Goal: Task Accomplishment & Management: Manage account settings

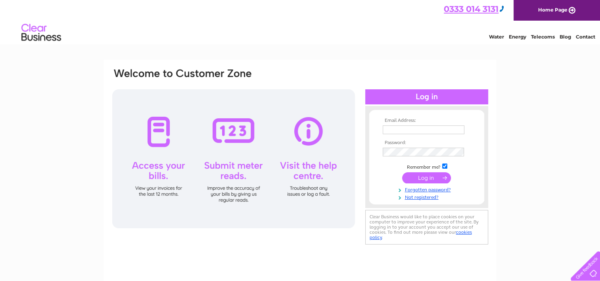
click at [418, 132] on input "text" at bounding box center [424, 129] width 82 height 9
type input "[EMAIL_ADDRESS][DOMAIN_NAME]"
click at [402, 173] on input "submit" at bounding box center [426, 178] width 49 height 11
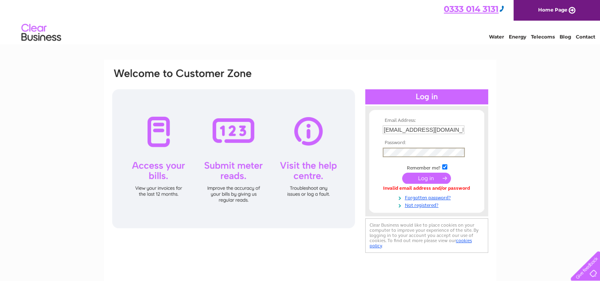
click at [402, 173] on input "submit" at bounding box center [426, 178] width 49 height 11
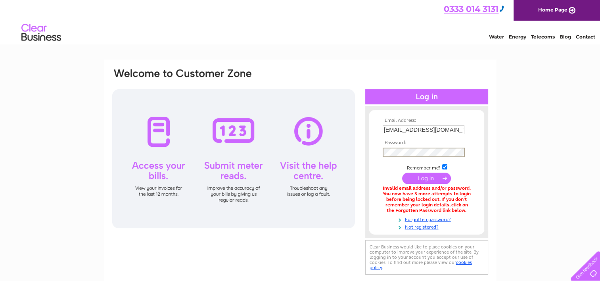
click at [402, 173] on input "submit" at bounding box center [426, 178] width 49 height 11
click at [420, 221] on link "Forgotten password?" at bounding box center [428, 219] width 90 height 8
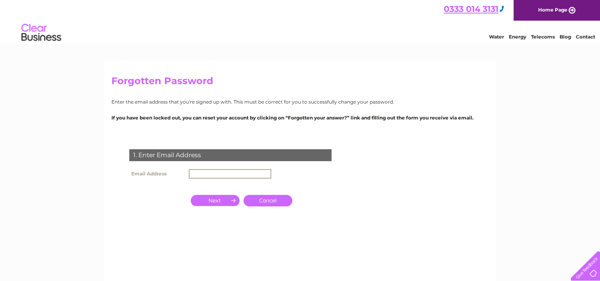
click at [190, 176] on input "text" at bounding box center [230, 174] width 82 height 10
type input "[EMAIL_ADDRESS][DOMAIN_NAME]"
click at [212, 201] on input "button" at bounding box center [215, 199] width 49 height 11
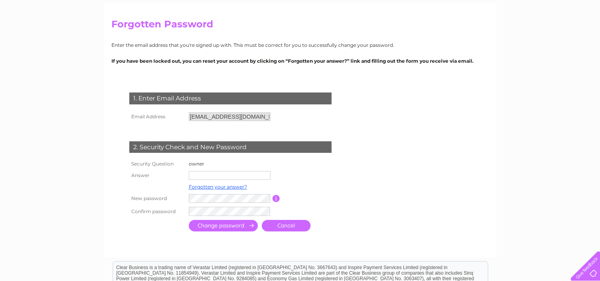
scroll to position [62, 0]
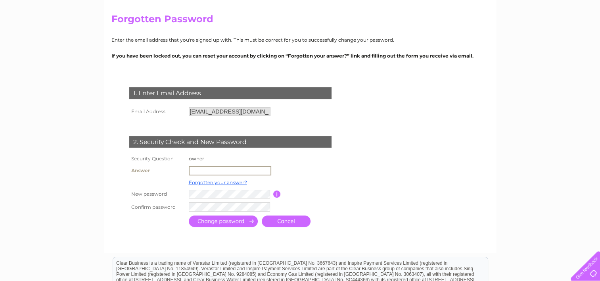
click at [244, 168] on input "text" at bounding box center [230, 171] width 82 height 10
type input "jason"
click at [278, 194] on input "button" at bounding box center [276, 193] width 8 height 7
click at [214, 224] on input "submit" at bounding box center [223, 221] width 69 height 12
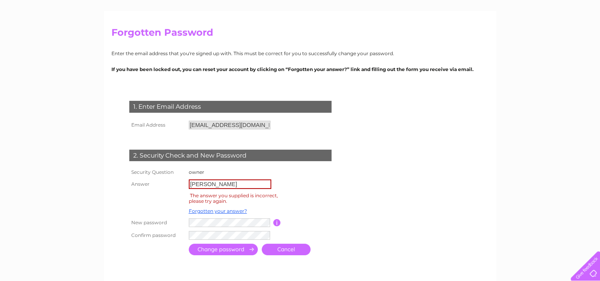
scroll to position [49, 0]
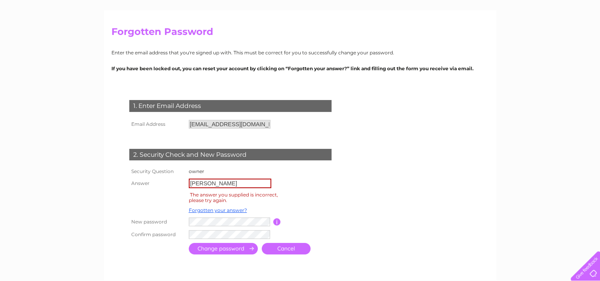
click at [220, 184] on input "[PERSON_NAME]" at bounding box center [230, 183] width 82 height 10
type input "jasonbullock"
click at [216, 249] on input "submit" at bounding box center [223, 249] width 69 height 12
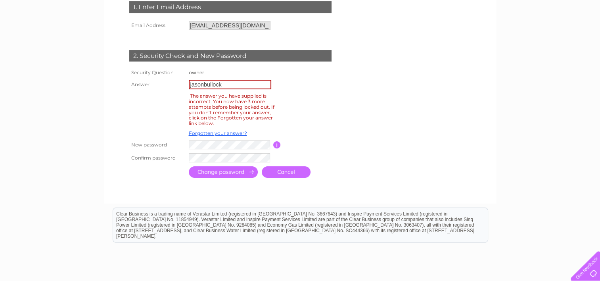
scroll to position [147, 0]
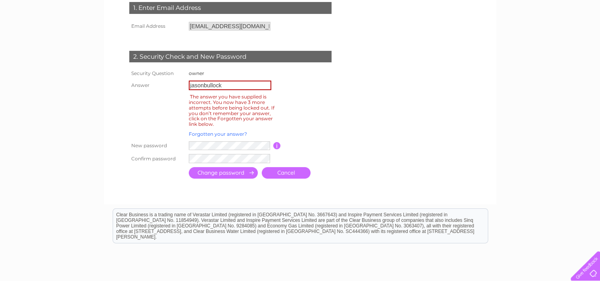
click at [211, 136] on link "Forgotten your answer?" at bounding box center [218, 134] width 58 height 6
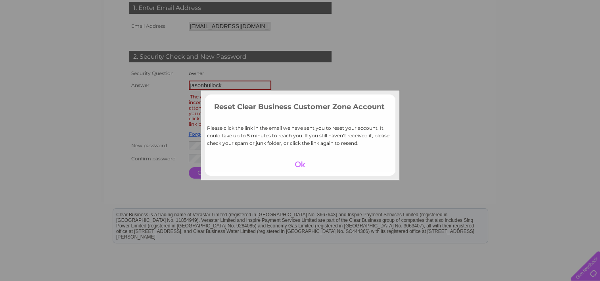
click at [297, 162] on div at bounding box center [300, 164] width 49 height 11
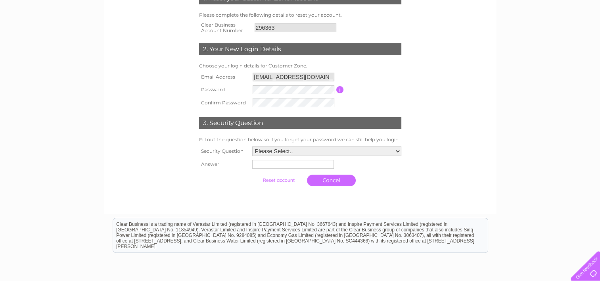
scroll to position [130, 0]
click at [278, 152] on select "Please Select.. In what town or city was your first job? In what town or city d…" at bounding box center [326, 151] width 150 height 10
select select "1"
click at [251, 146] on select "Please Select.. In what town or city was your first job? In what town or city d…" at bounding box center [326, 151] width 150 height 10
click at [280, 168] on input "text" at bounding box center [293, 164] width 82 height 10
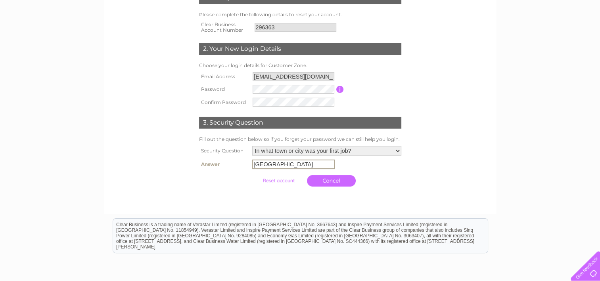
type input "Oxford"
click at [428, 191] on form "1. Reset your Customer Zone Account Please complete the following details to re…" at bounding box center [300, 90] width 378 height 229
click at [279, 179] on input "submit" at bounding box center [278, 179] width 49 height 11
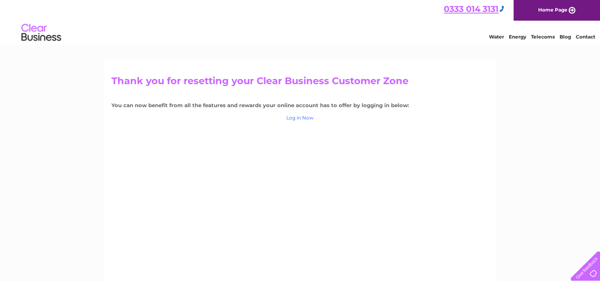
click at [300, 119] on link "Log in Now" at bounding box center [299, 118] width 27 height 6
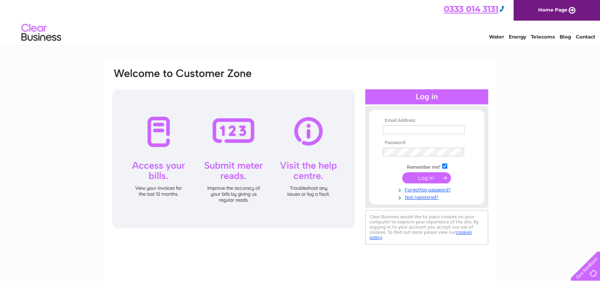
type input "[EMAIL_ADDRESS][DOMAIN_NAME]"
click at [424, 176] on input "submit" at bounding box center [426, 177] width 49 height 11
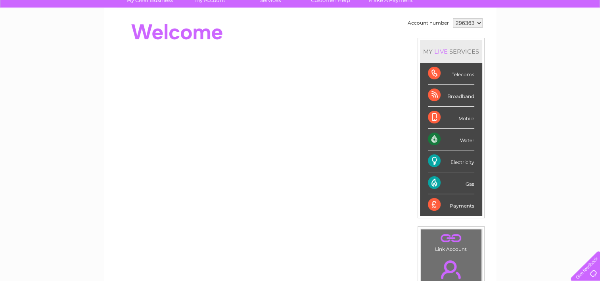
scroll to position [67, 0]
click at [460, 207] on div "Payments" at bounding box center [451, 204] width 46 height 21
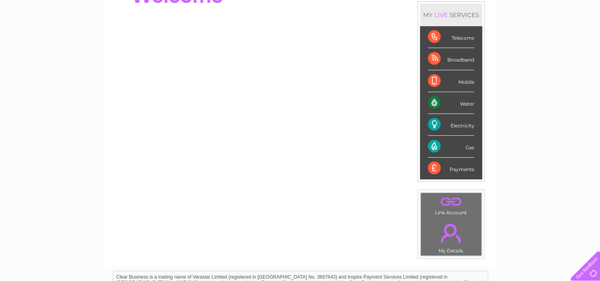
scroll to position [100, 0]
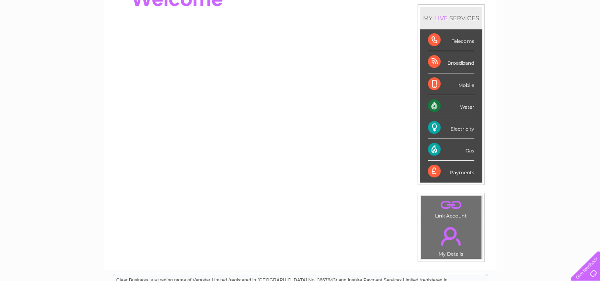
click at [435, 173] on div "Payments" at bounding box center [451, 171] width 46 height 21
click at [458, 174] on div "Payments" at bounding box center [451, 171] width 46 height 21
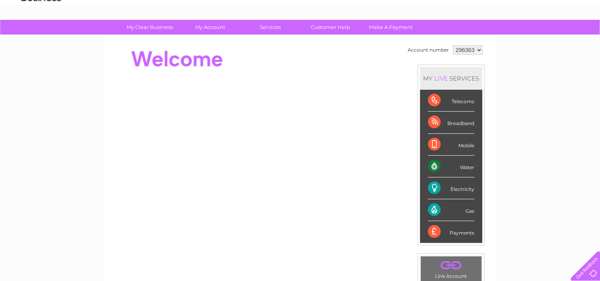
scroll to position [39, 0]
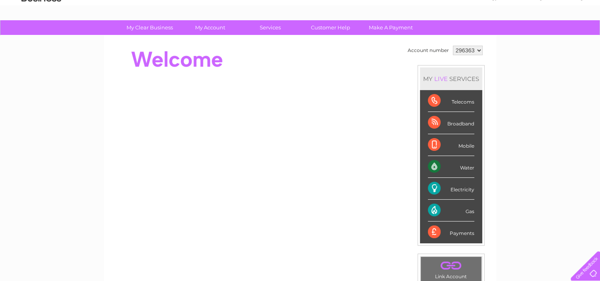
click at [458, 77] on div "MY LIVE SERVICES" at bounding box center [451, 78] width 62 height 23
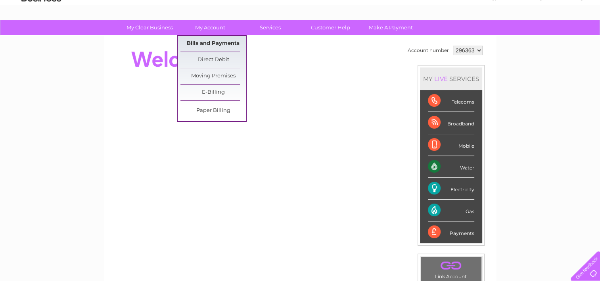
click at [203, 43] on link "Bills and Payments" at bounding box center [212, 44] width 65 height 16
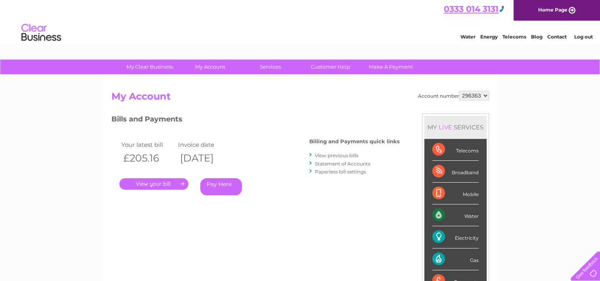
click at [157, 185] on link "." at bounding box center [153, 184] width 69 height 12
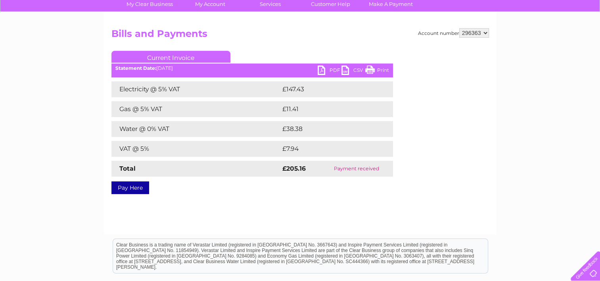
scroll to position [63, 0]
click at [378, 68] on link "Print" at bounding box center [377, 71] width 24 height 12
click at [357, 71] on link "CSV" at bounding box center [353, 71] width 24 height 12
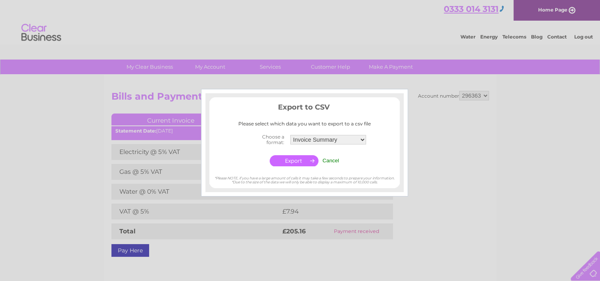
click at [344, 163] on center "Choose a format: Invoice Summary Service Charge Summary Cancel" at bounding box center [304, 150] width 190 height 36
click at [336, 159] on input "Cancel" at bounding box center [330, 160] width 17 height 6
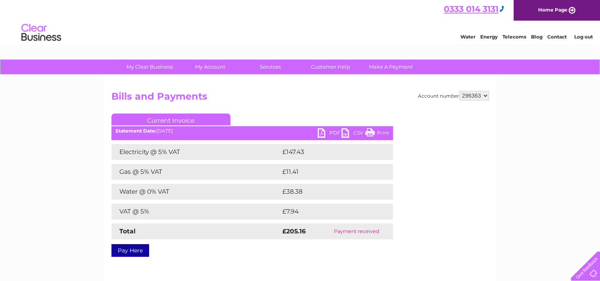
click at [333, 134] on link "PDF" at bounding box center [330, 134] width 24 height 12
